Goal: Find specific page/section: Find specific page/section

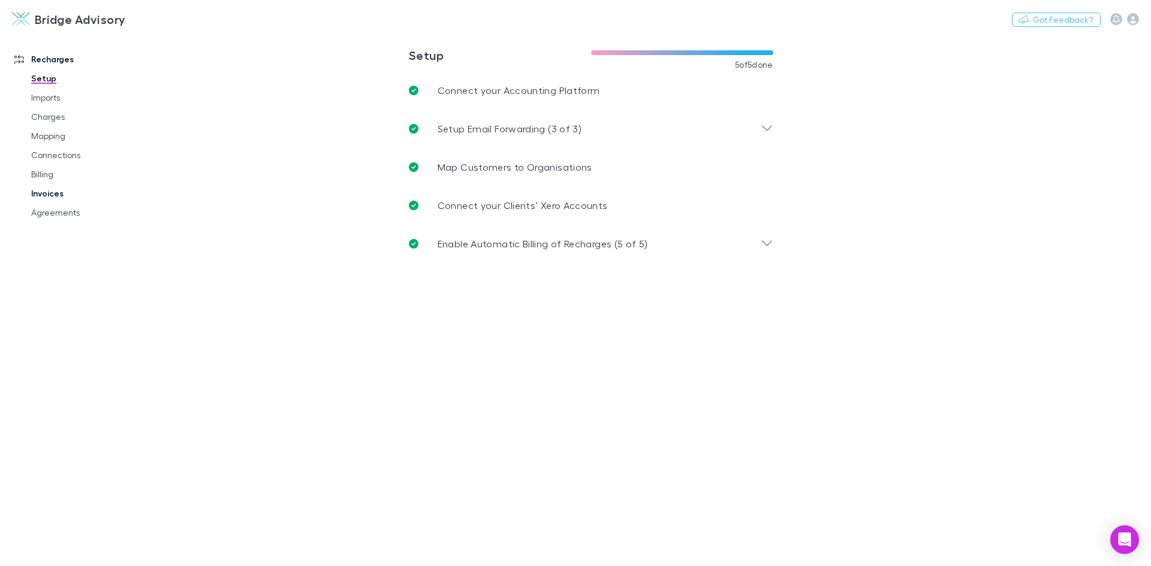
click at [51, 195] on link "Invoices" at bounding box center [90, 193] width 143 height 19
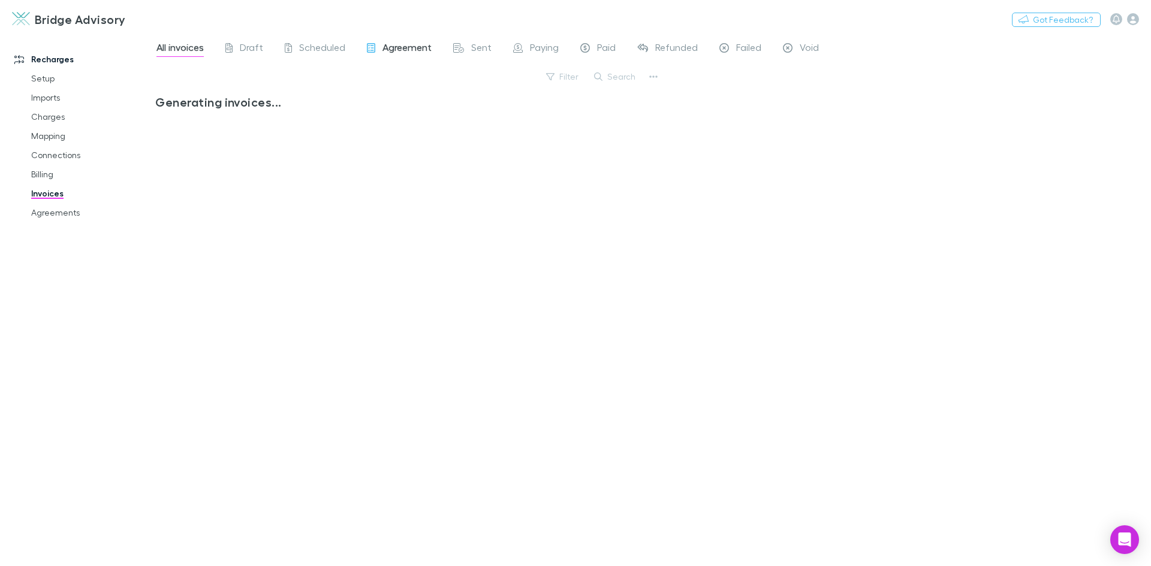
click at [408, 51] on span "Agreement" at bounding box center [406, 49] width 49 height 16
click at [740, 50] on span "Failed" at bounding box center [748, 49] width 25 height 16
click at [412, 52] on span "Agreement" at bounding box center [406, 49] width 49 height 16
